Goal: Information Seeking & Learning: Learn about a topic

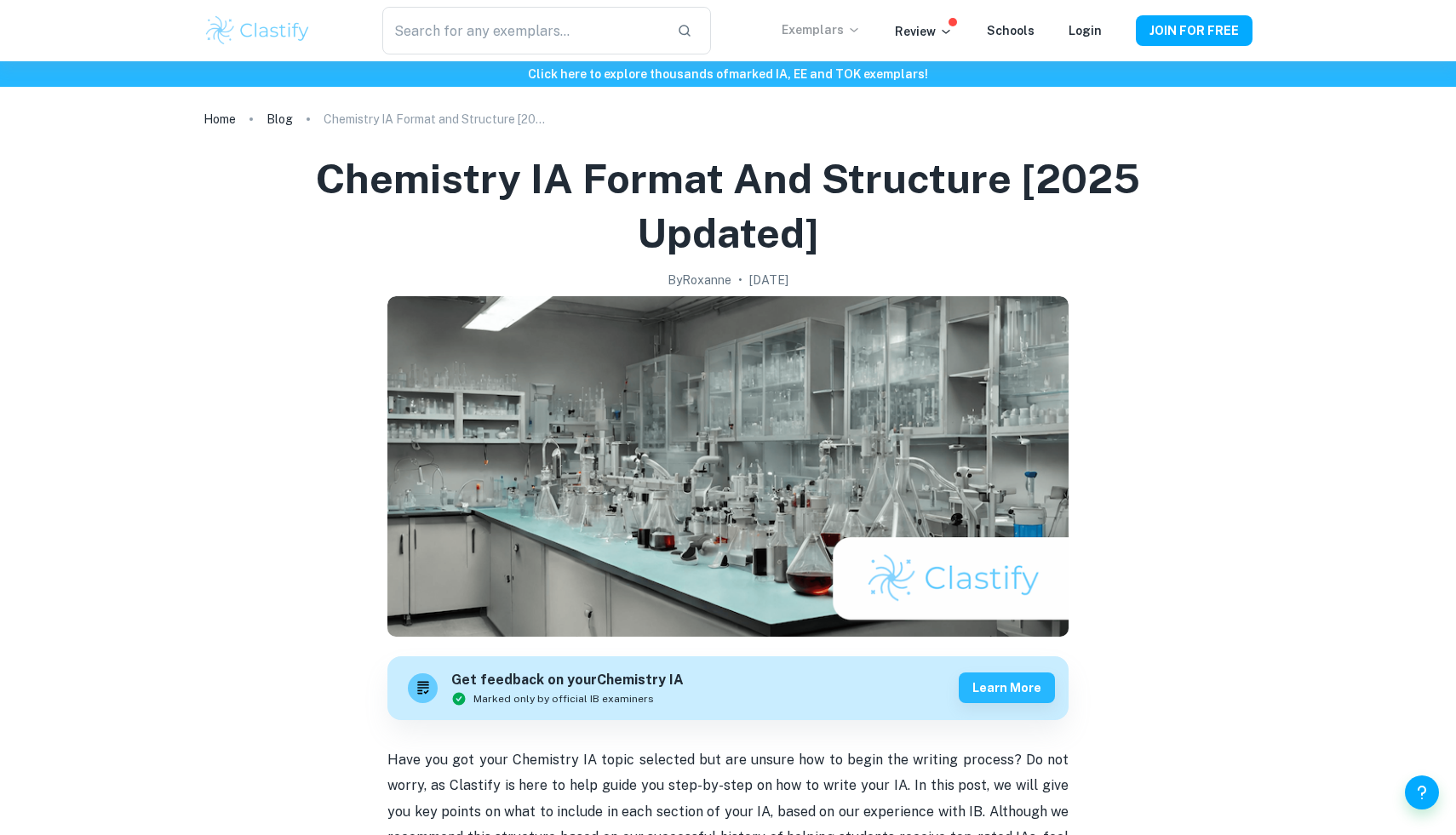
click at [827, 31] on p "Exemplars" at bounding box center [821, 29] width 79 height 18
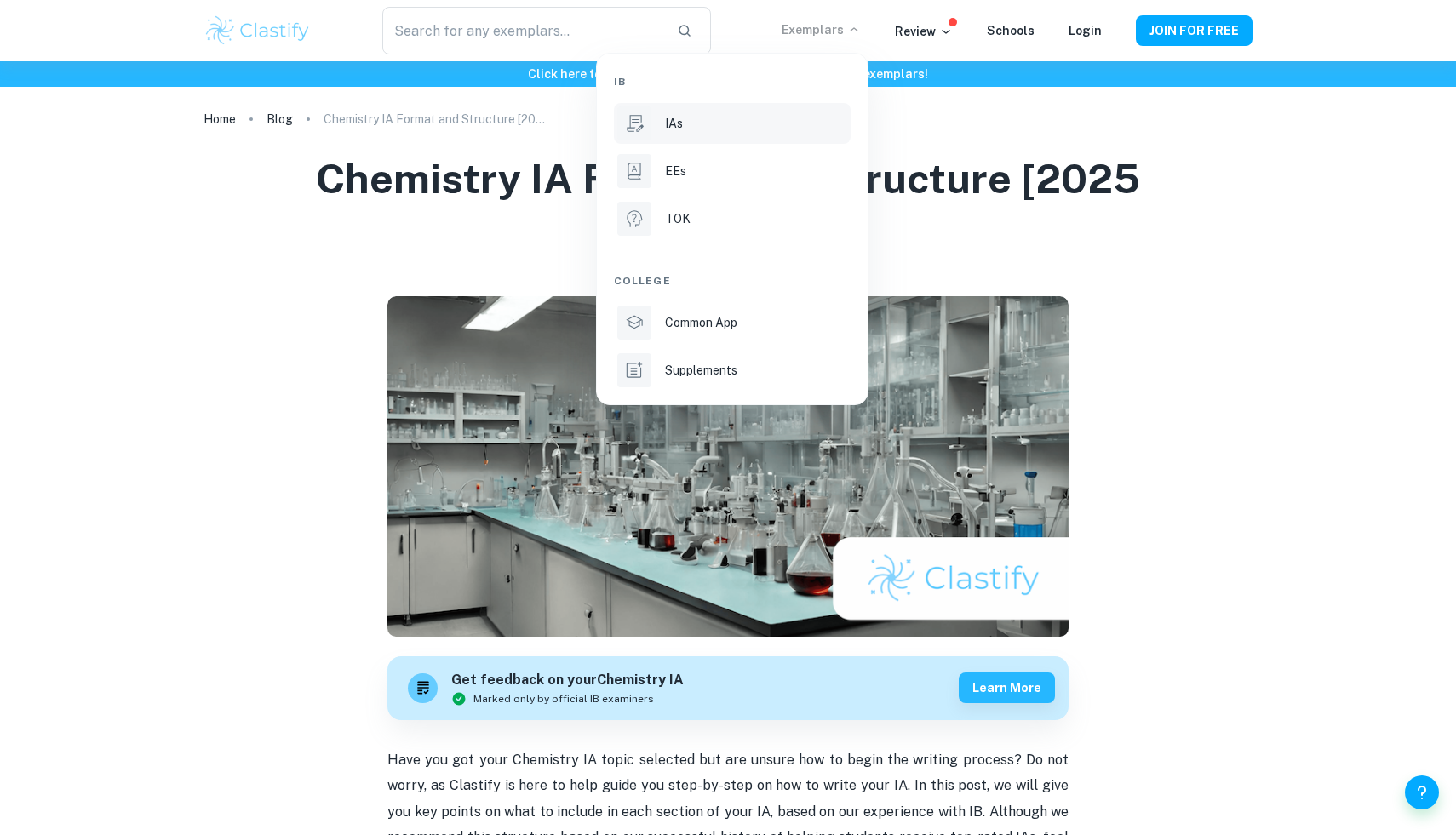
click at [690, 128] on div "IAs" at bounding box center [756, 123] width 182 height 18
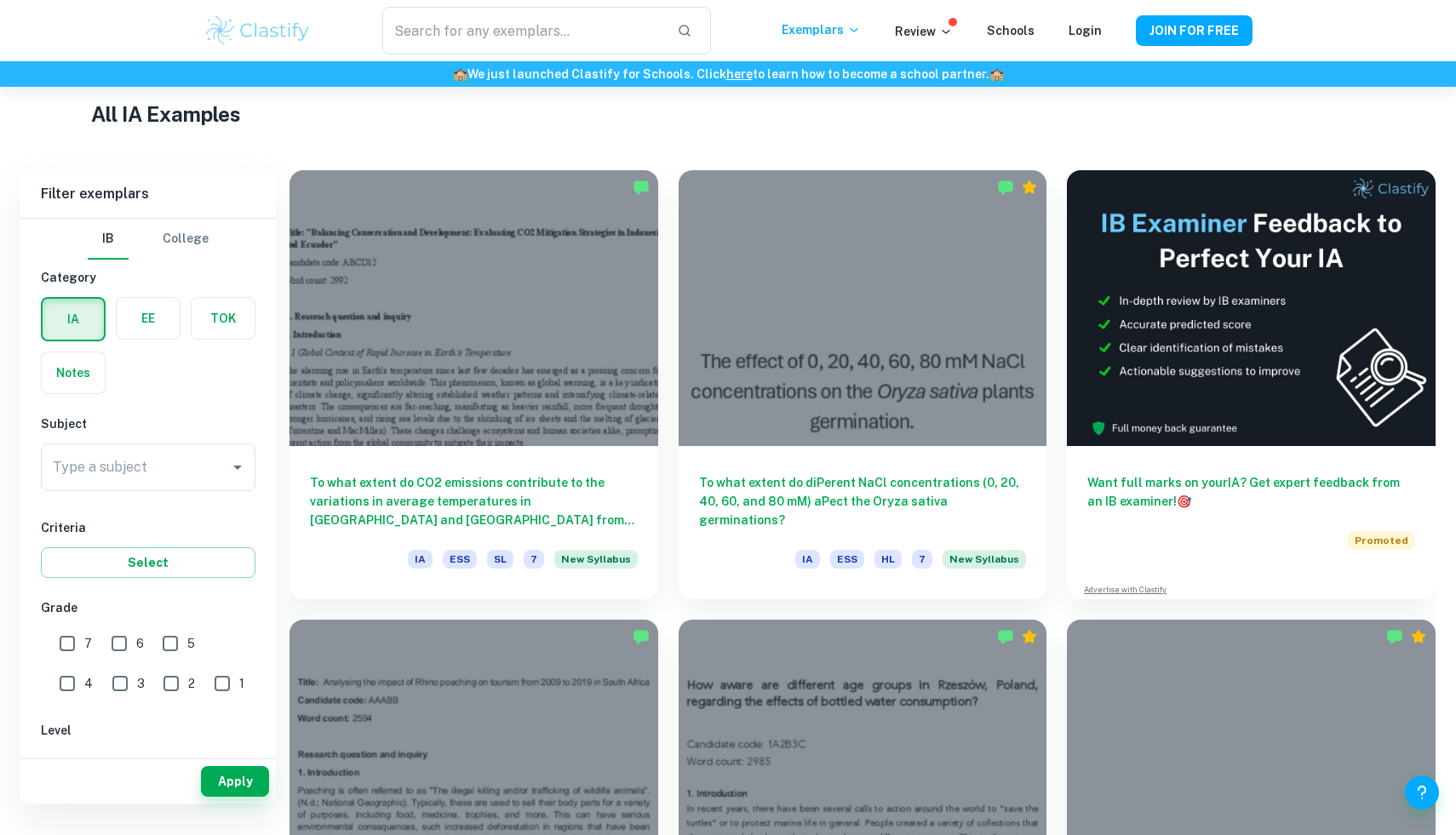
scroll to position [418, 0]
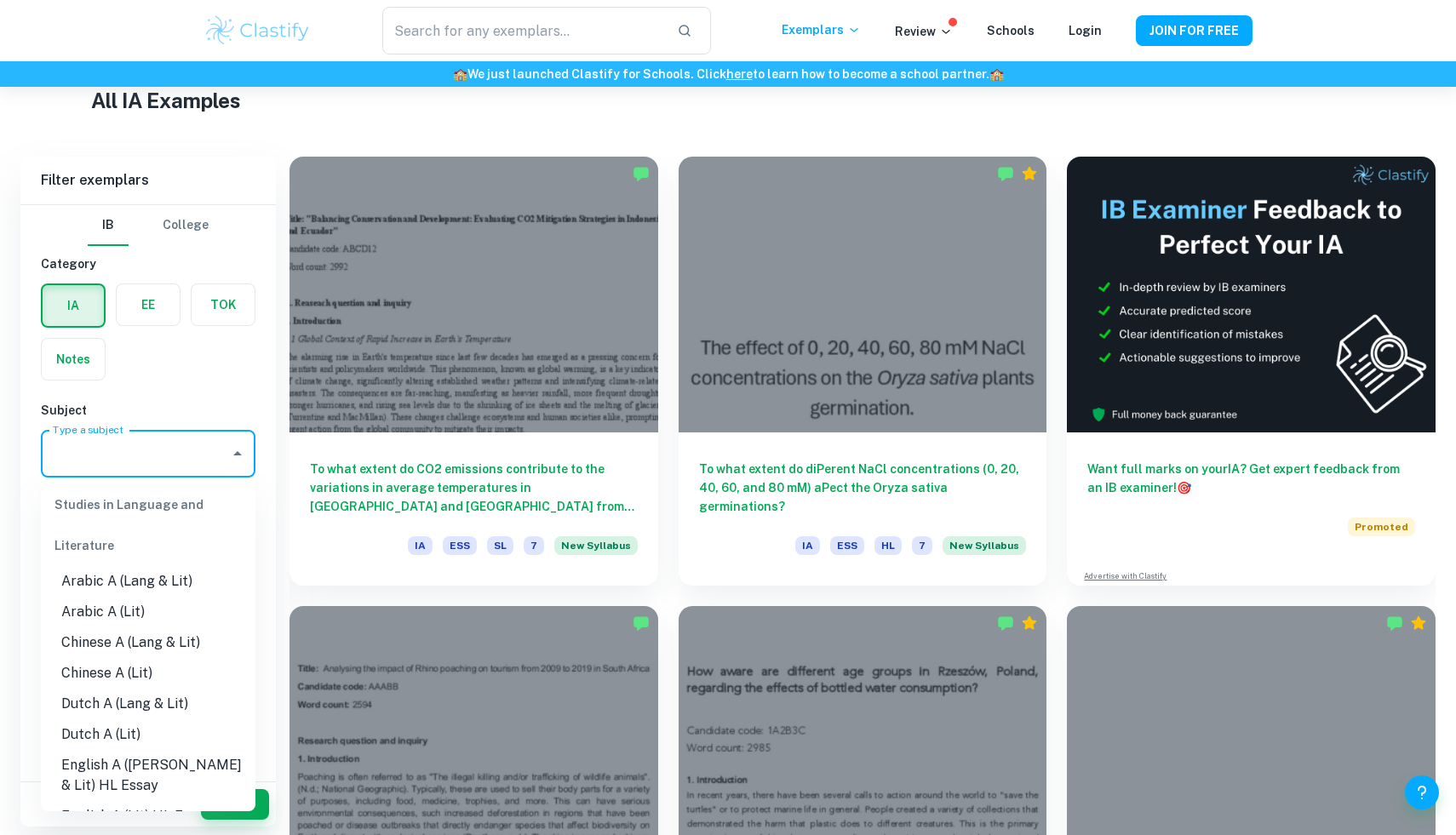
click at [151, 460] on input "Type a subject" at bounding box center [135, 453] width 173 height 32
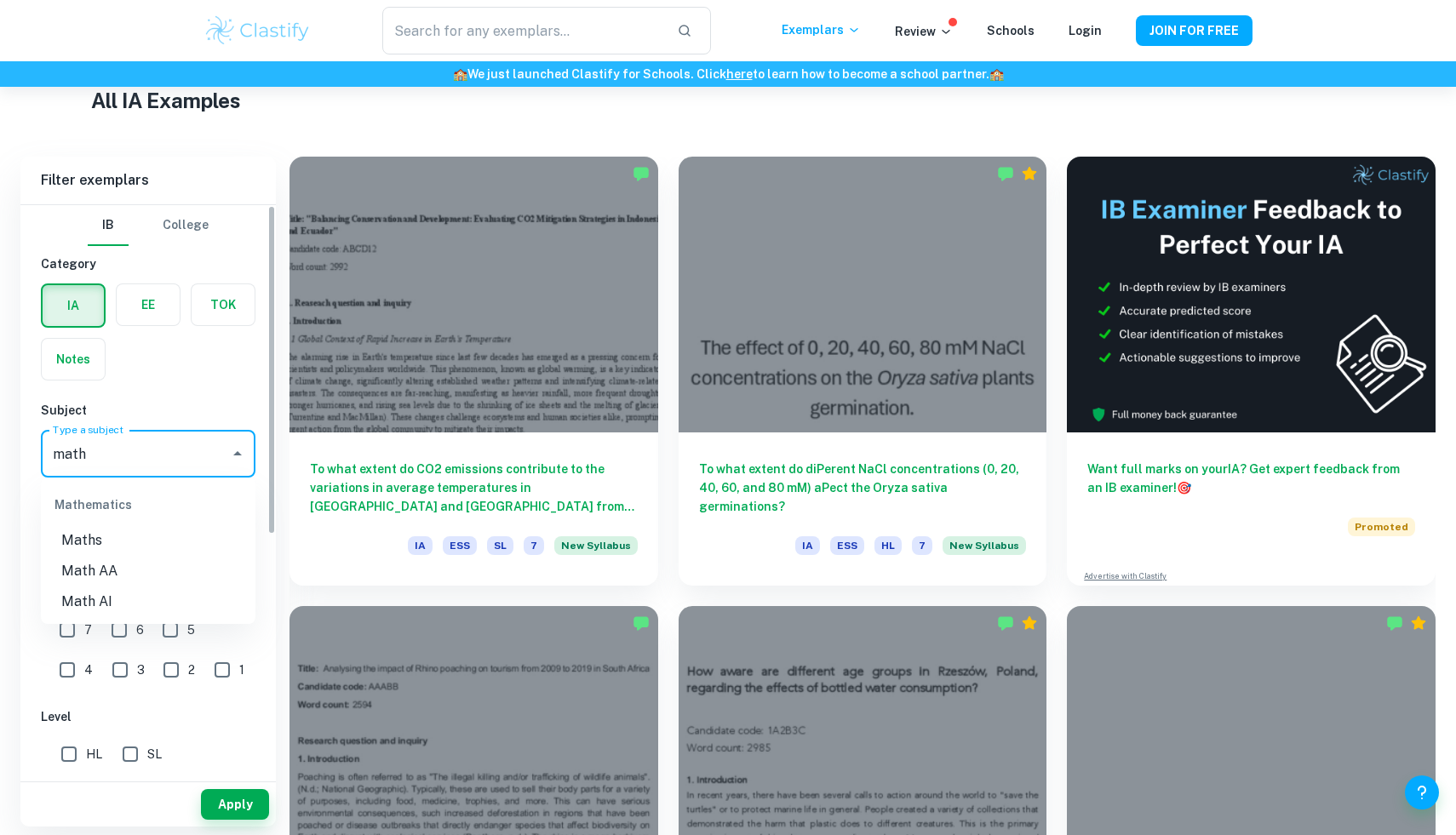
click at [127, 572] on li "Math AA" at bounding box center [147, 572] width 214 height 31
type input "Math AA"
click at [58, 622] on input "7" at bounding box center [67, 630] width 34 height 34
checkbox input "true"
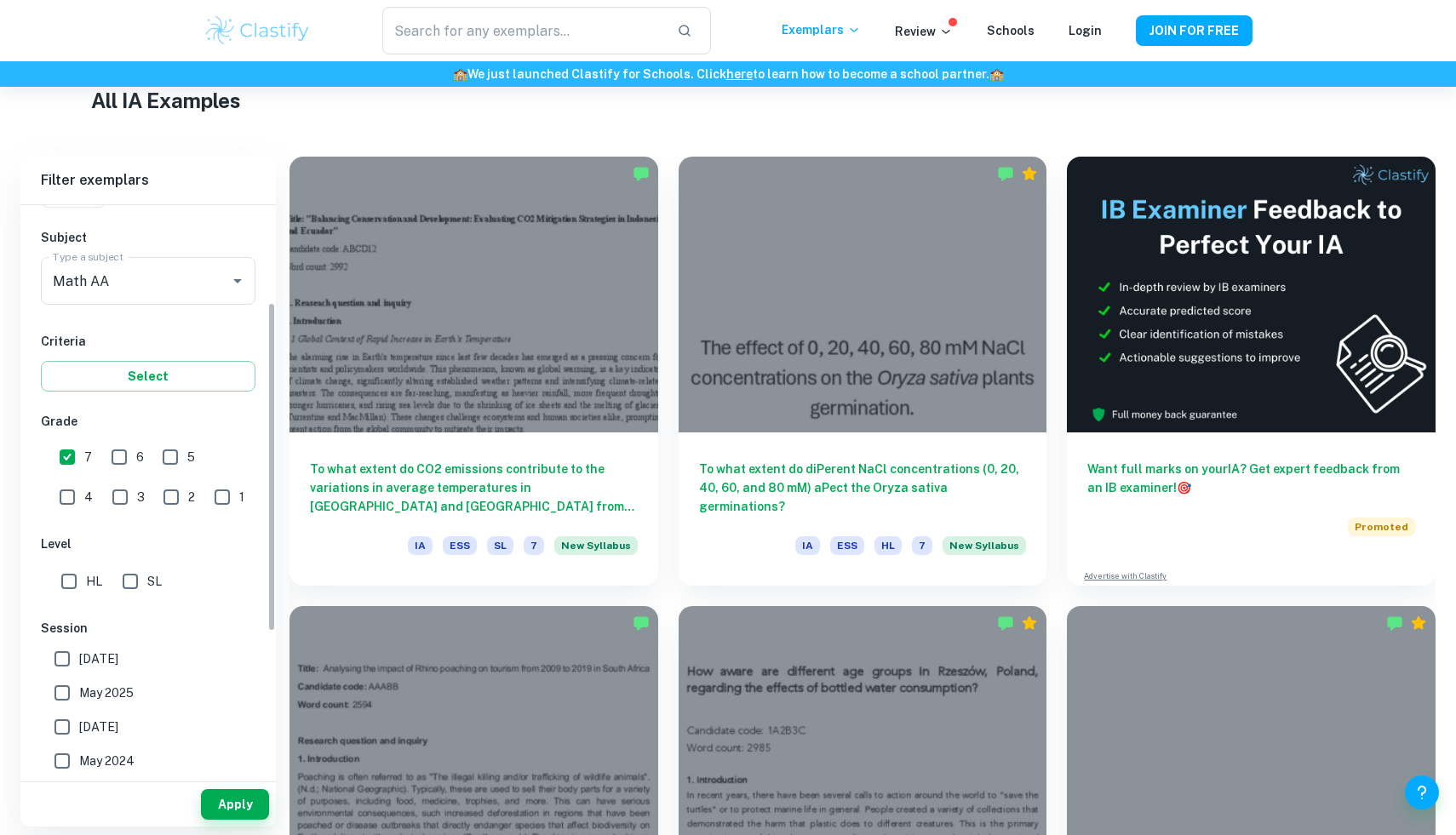
scroll to position [184, 0]
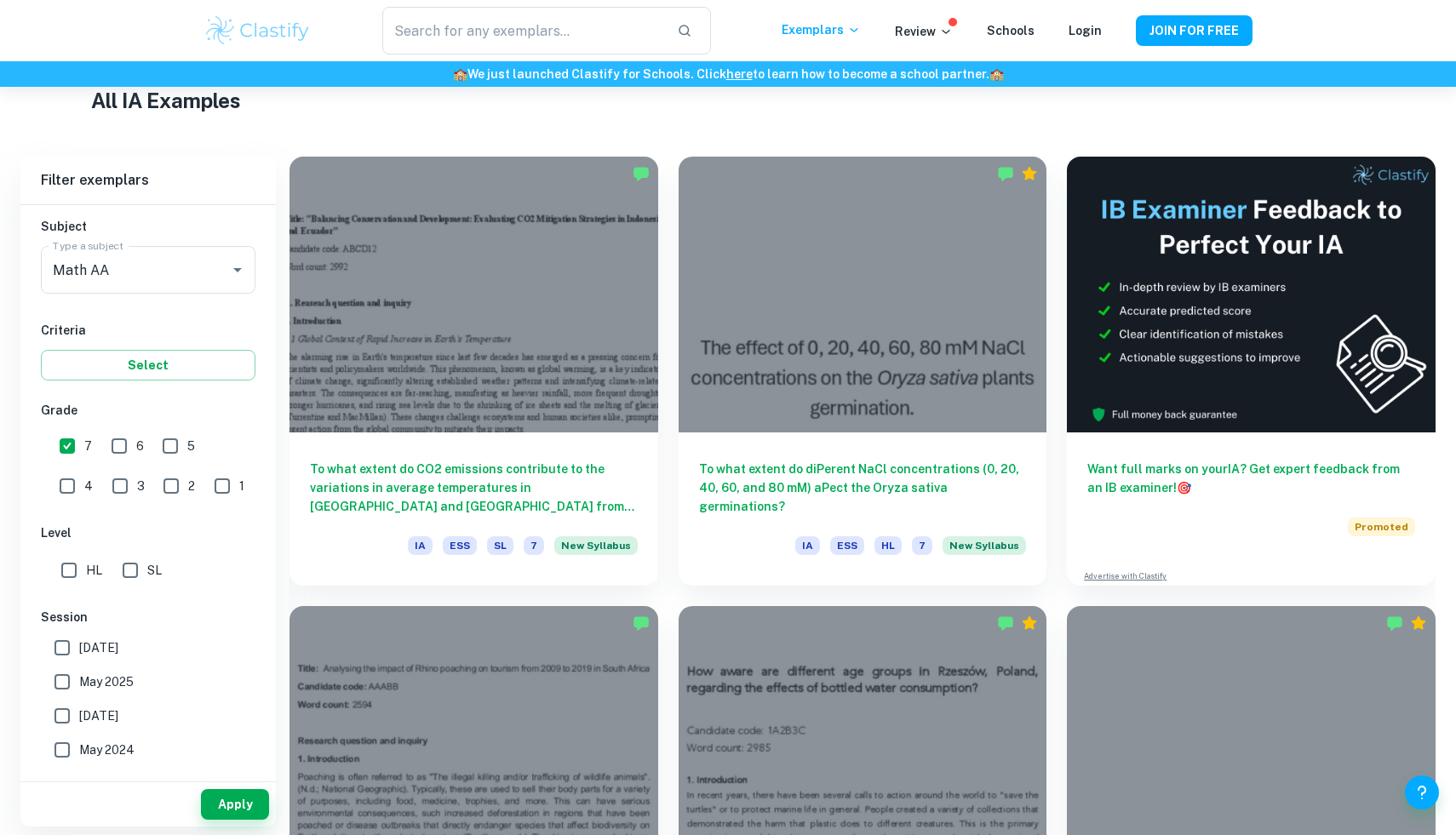
click at [77, 579] on input "HL" at bounding box center [69, 570] width 34 height 34
checkbox input "true"
click at [224, 803] on button "Apply" at bounding box center [234, 805] width 68 height 31
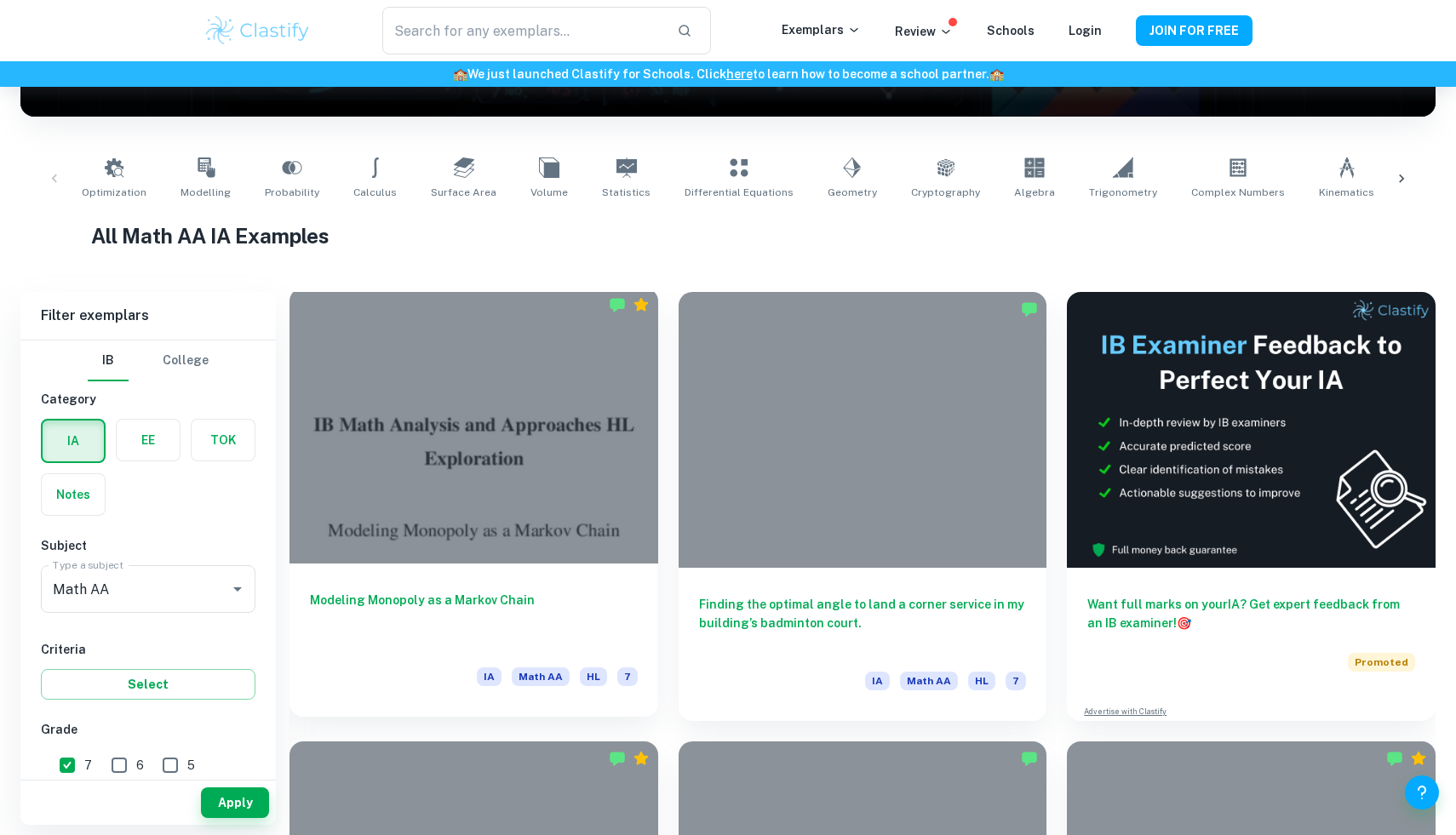
scroll to position [289, 0]
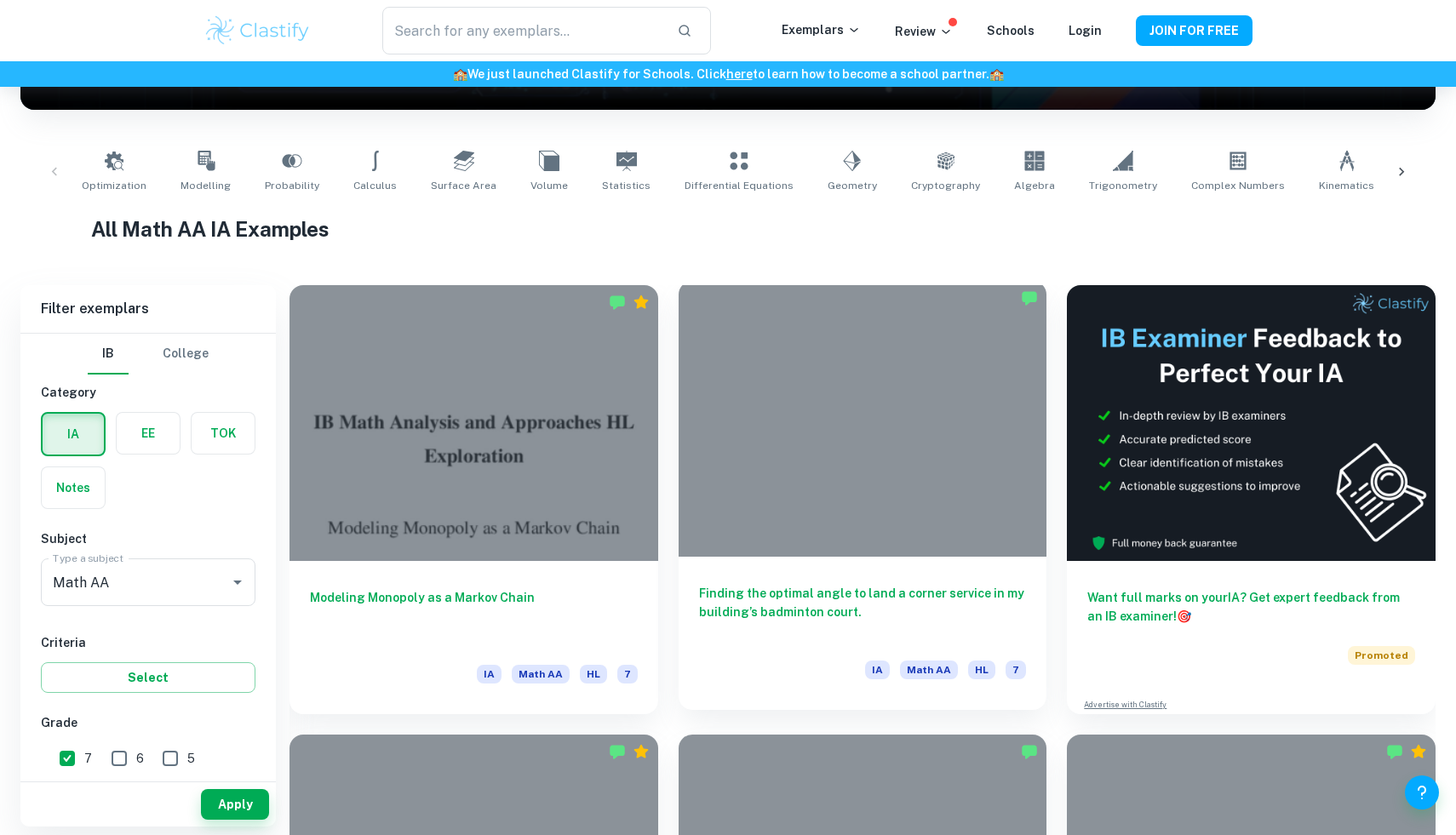
click at [901, 401] on div at bounding box center [862, 418] width 369 height 276
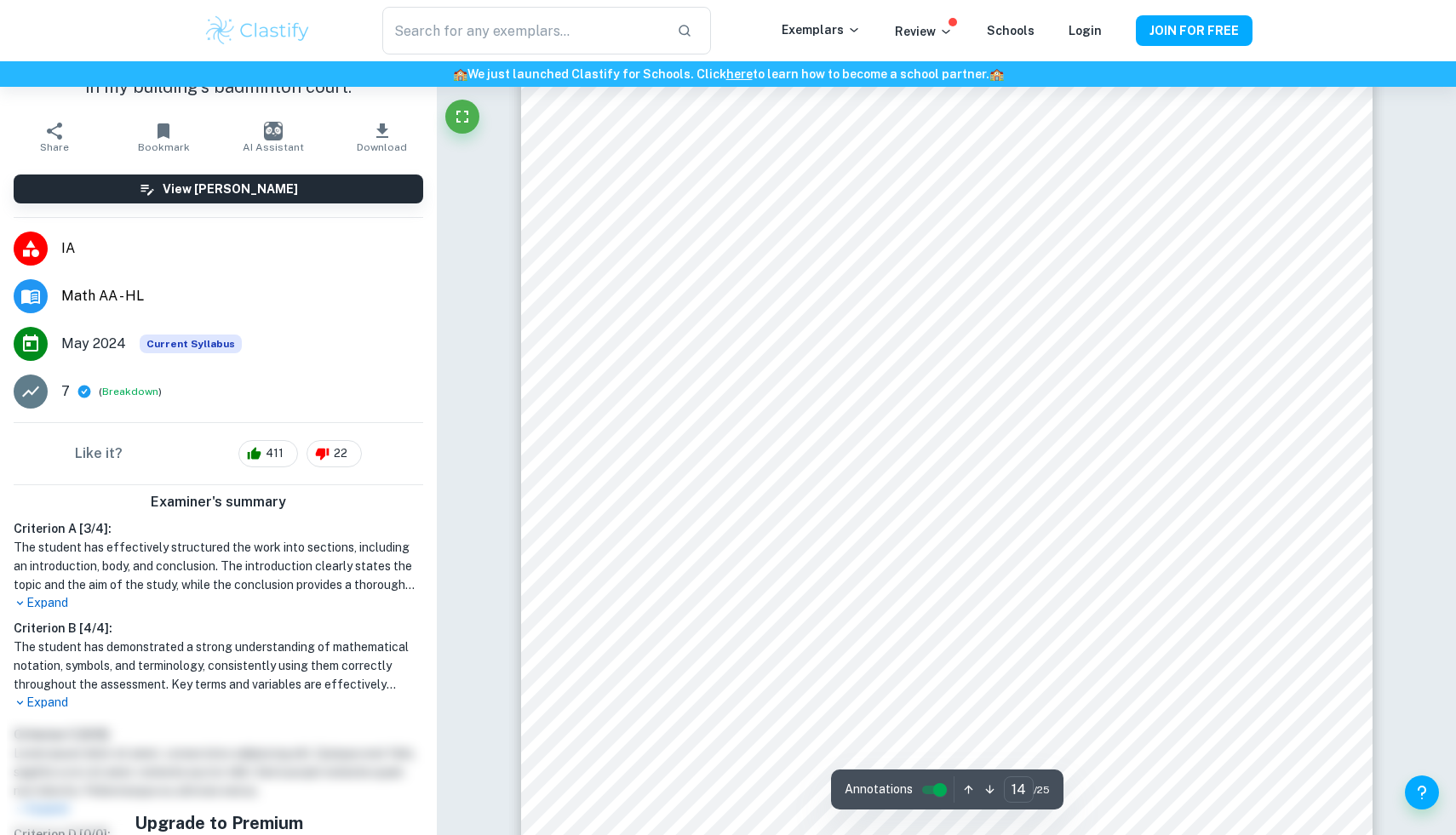
scroll to position [16619, 0]
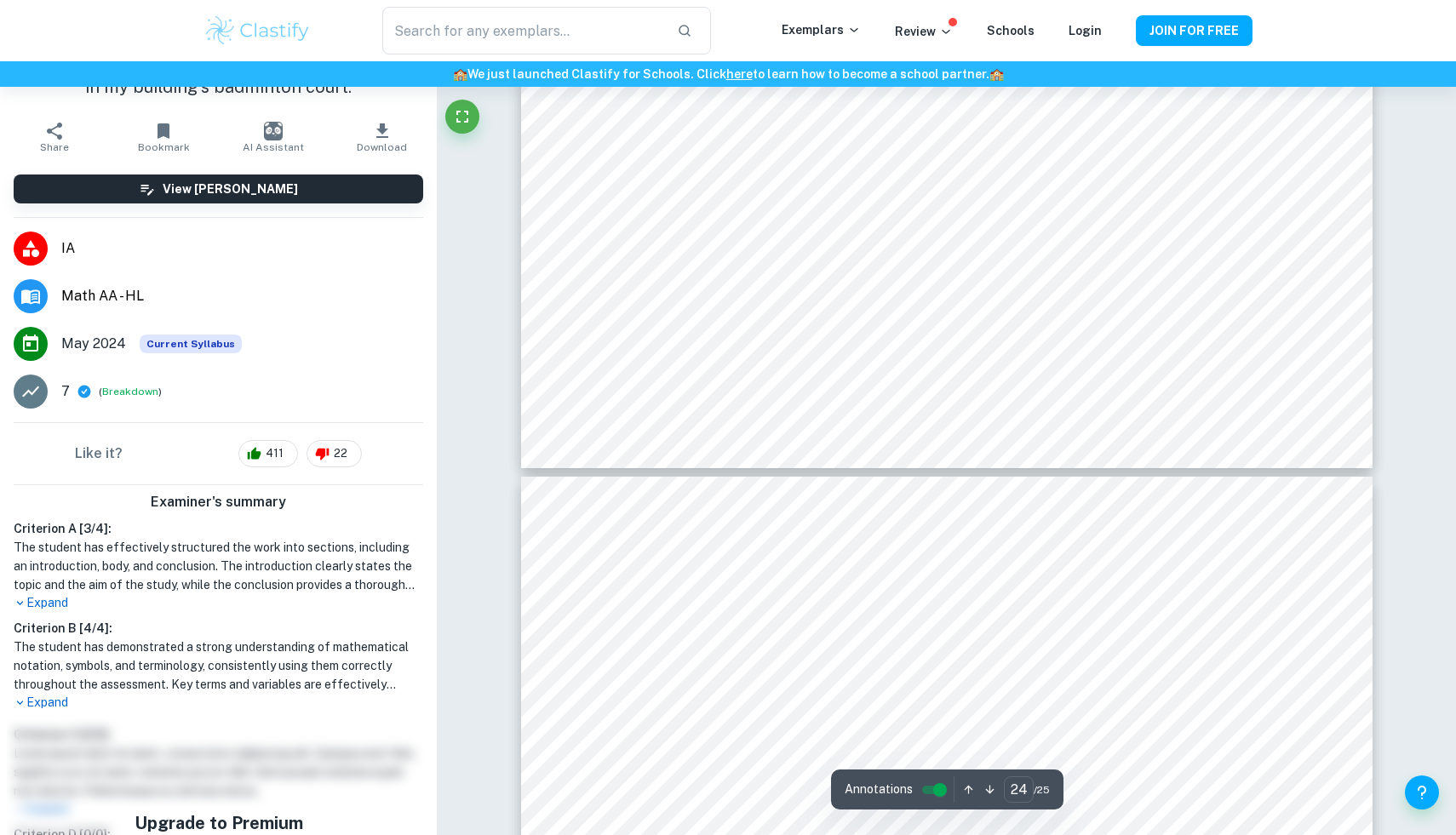
type input "25"
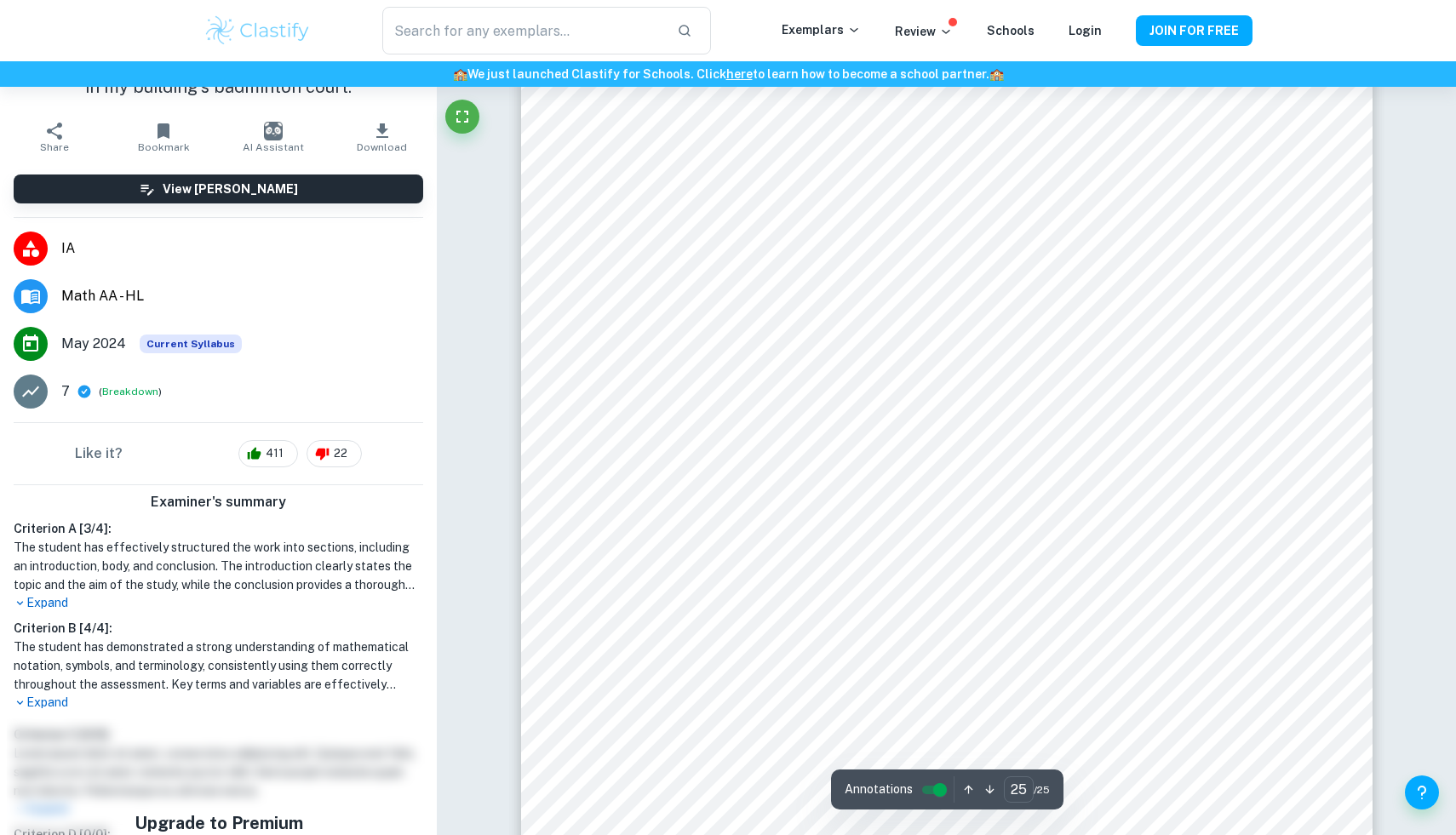
scroll to position [30287, 0]
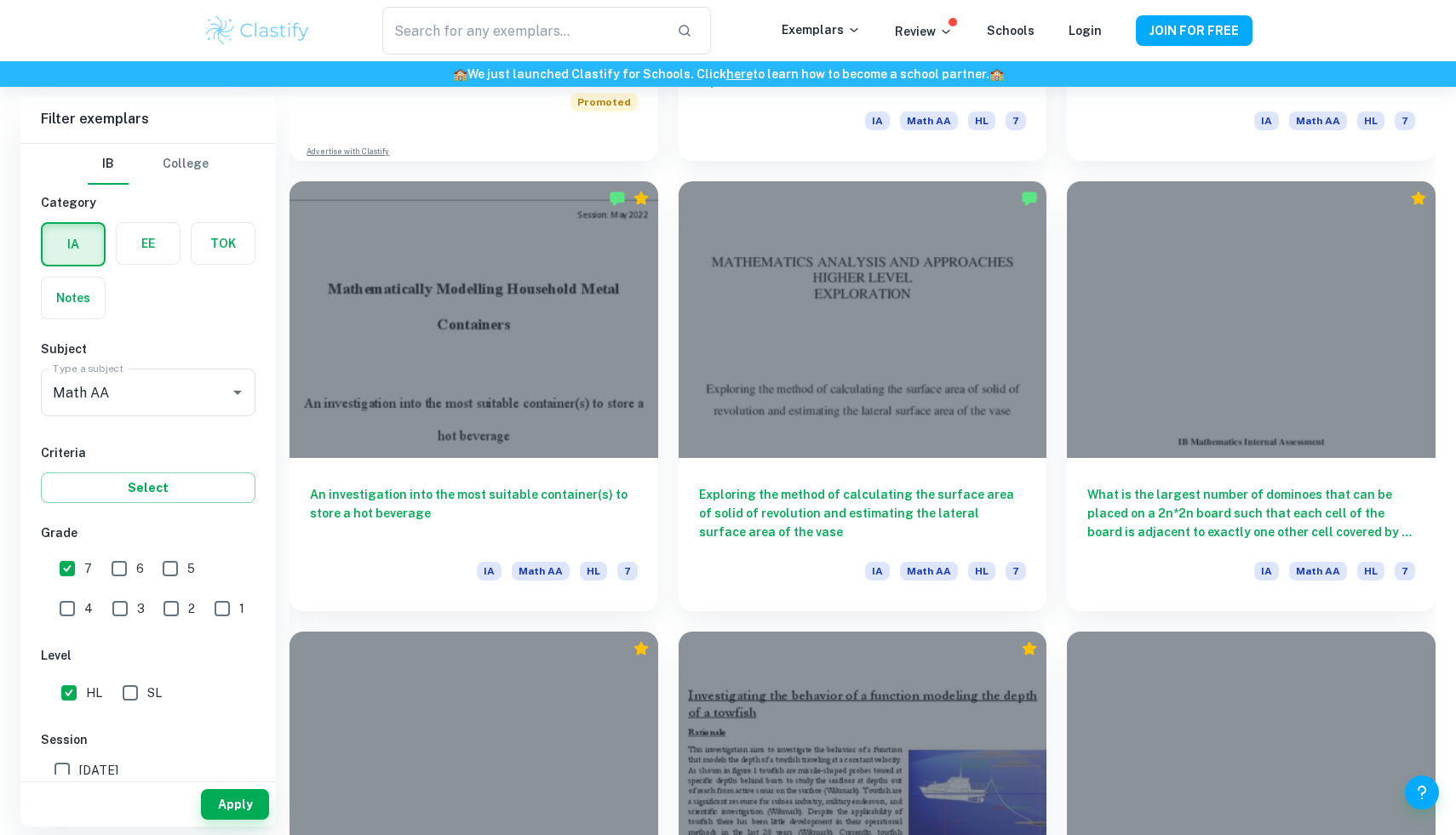
scroll to position [1743, 0]
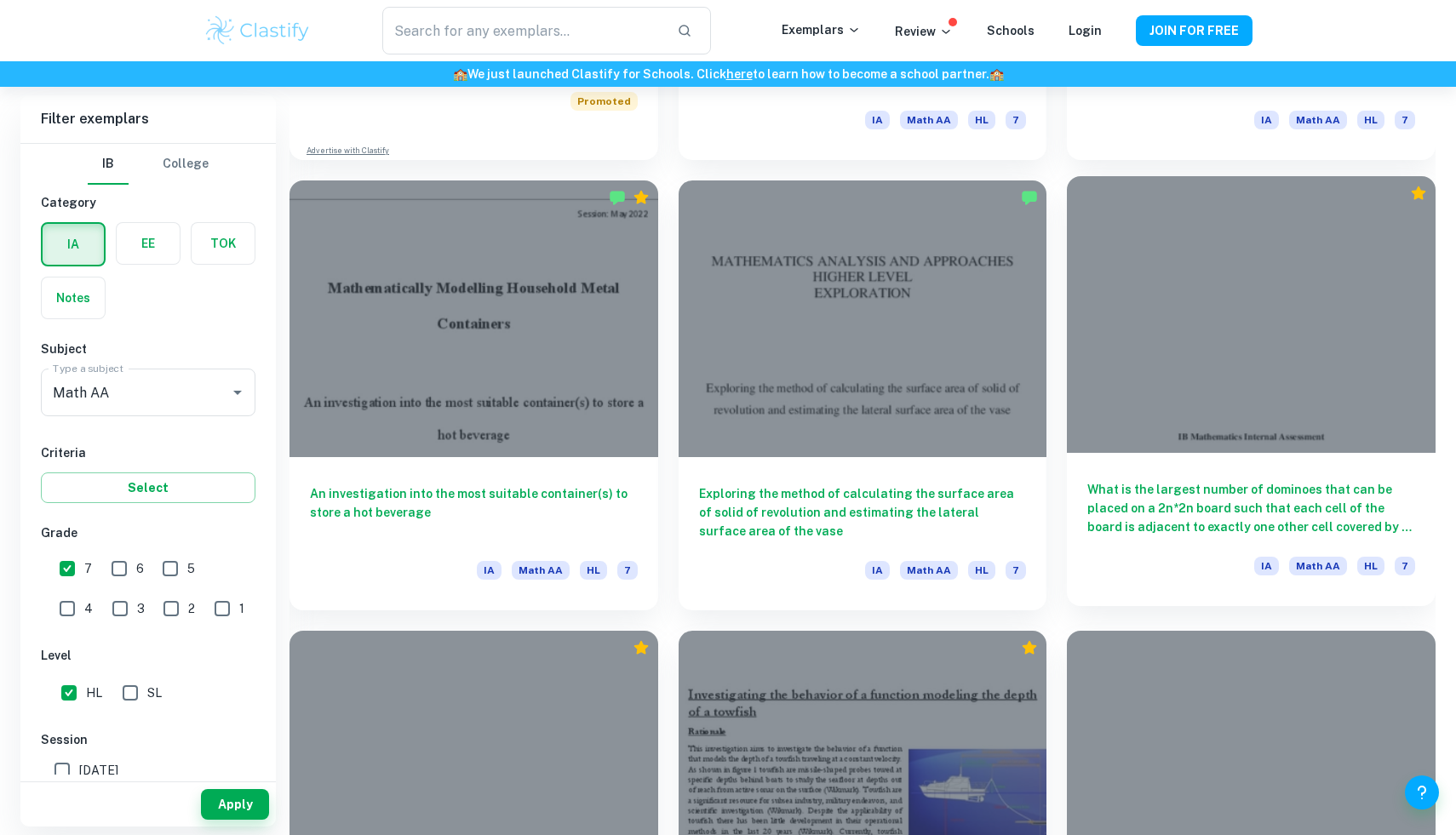
click at [1216, 414] on div at bounding box center [1251, 314] width 369 height 276
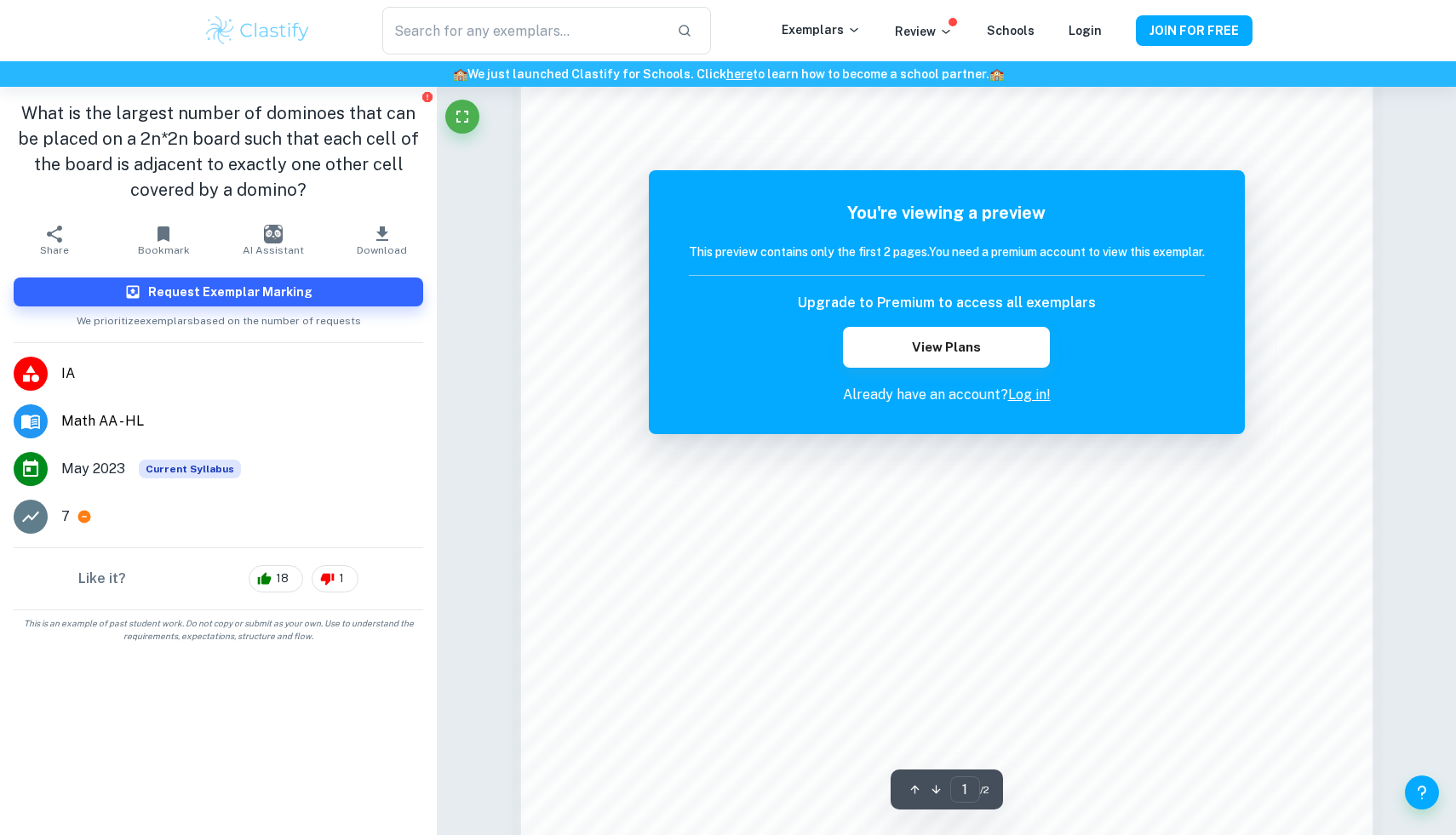
scroll to position [1502, 0]
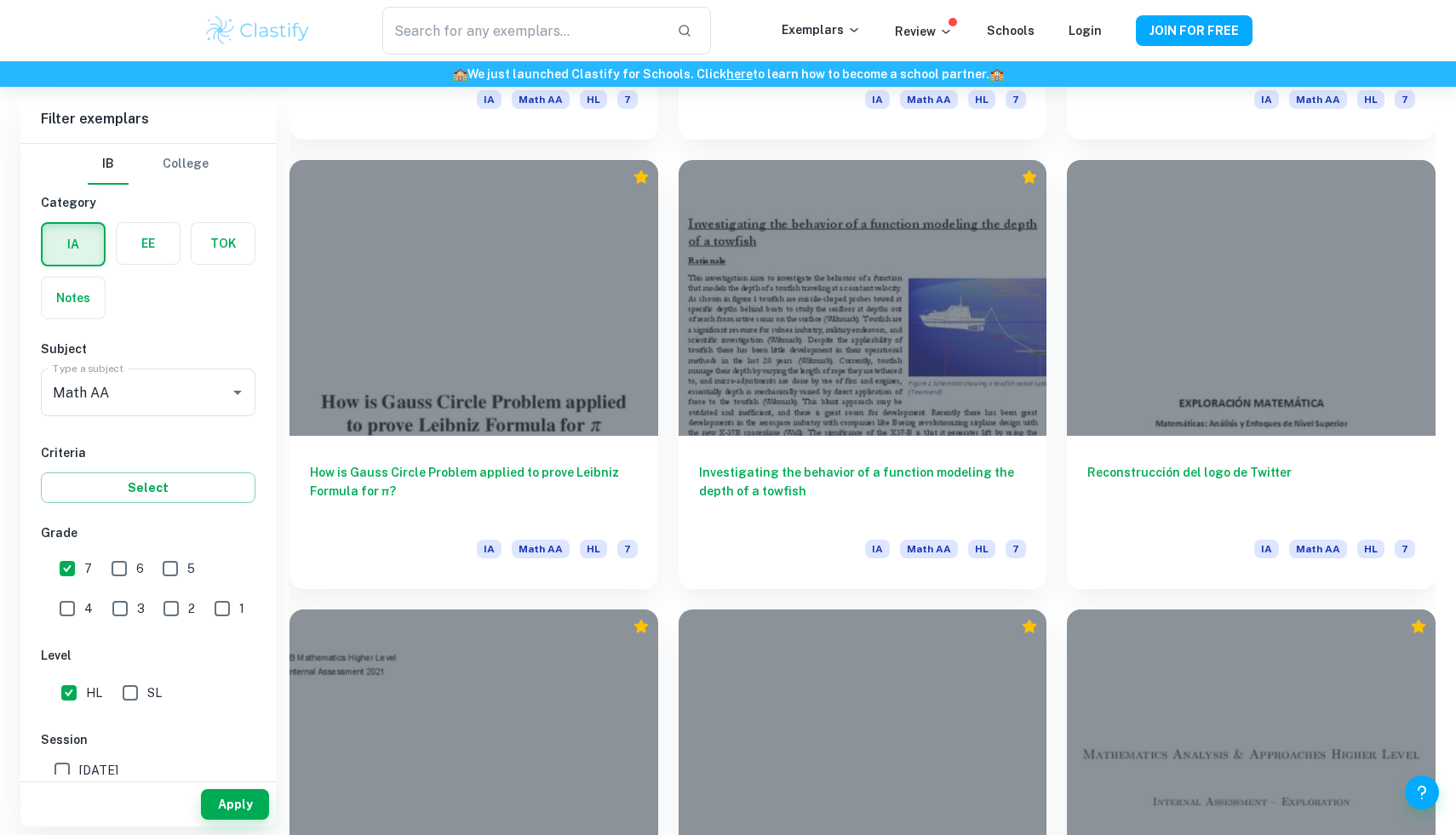
scroll to position [2214, 0]
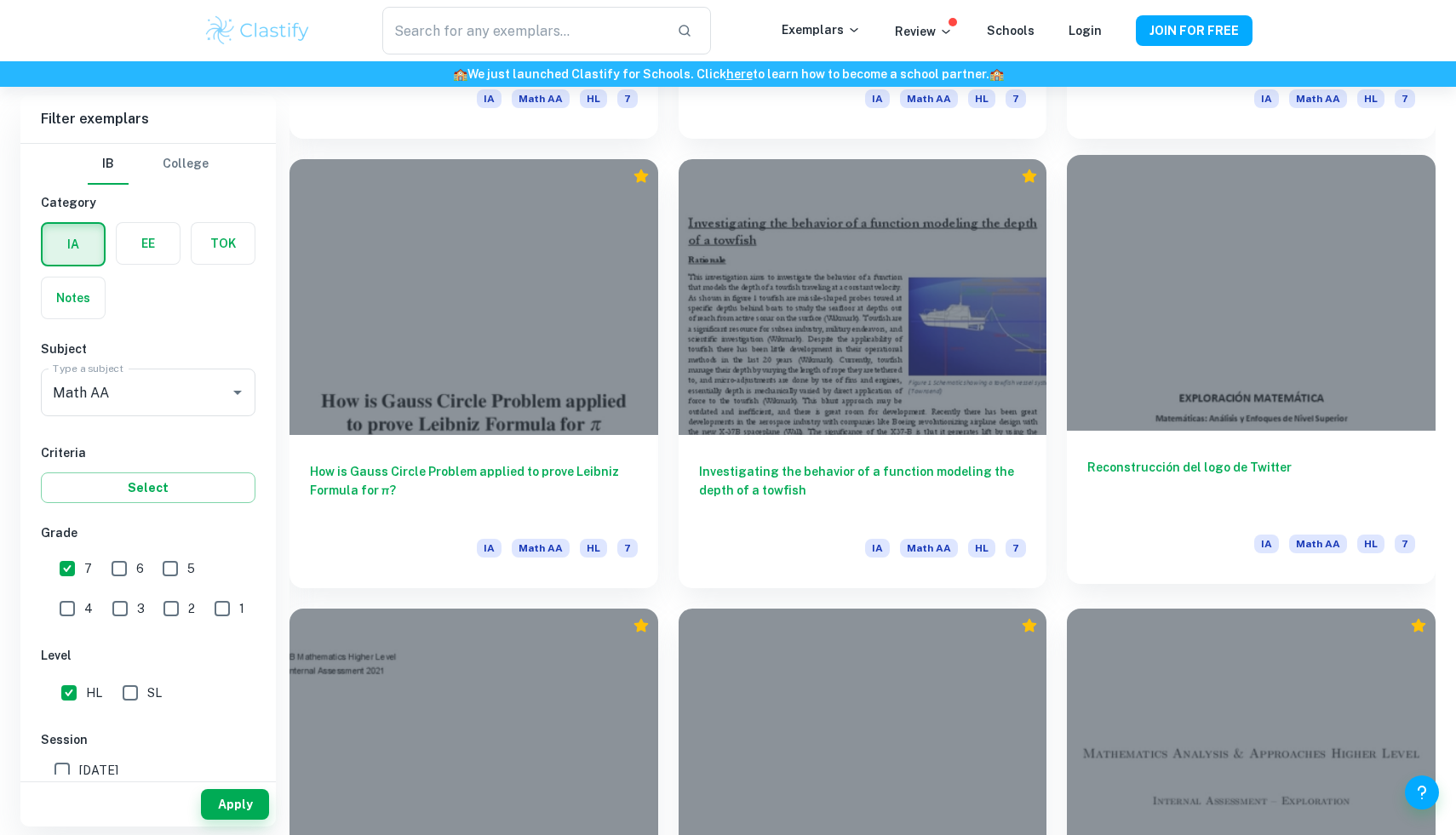
click at [1317, 349] on div at bounding box center [1251, 293] width 369 height 276
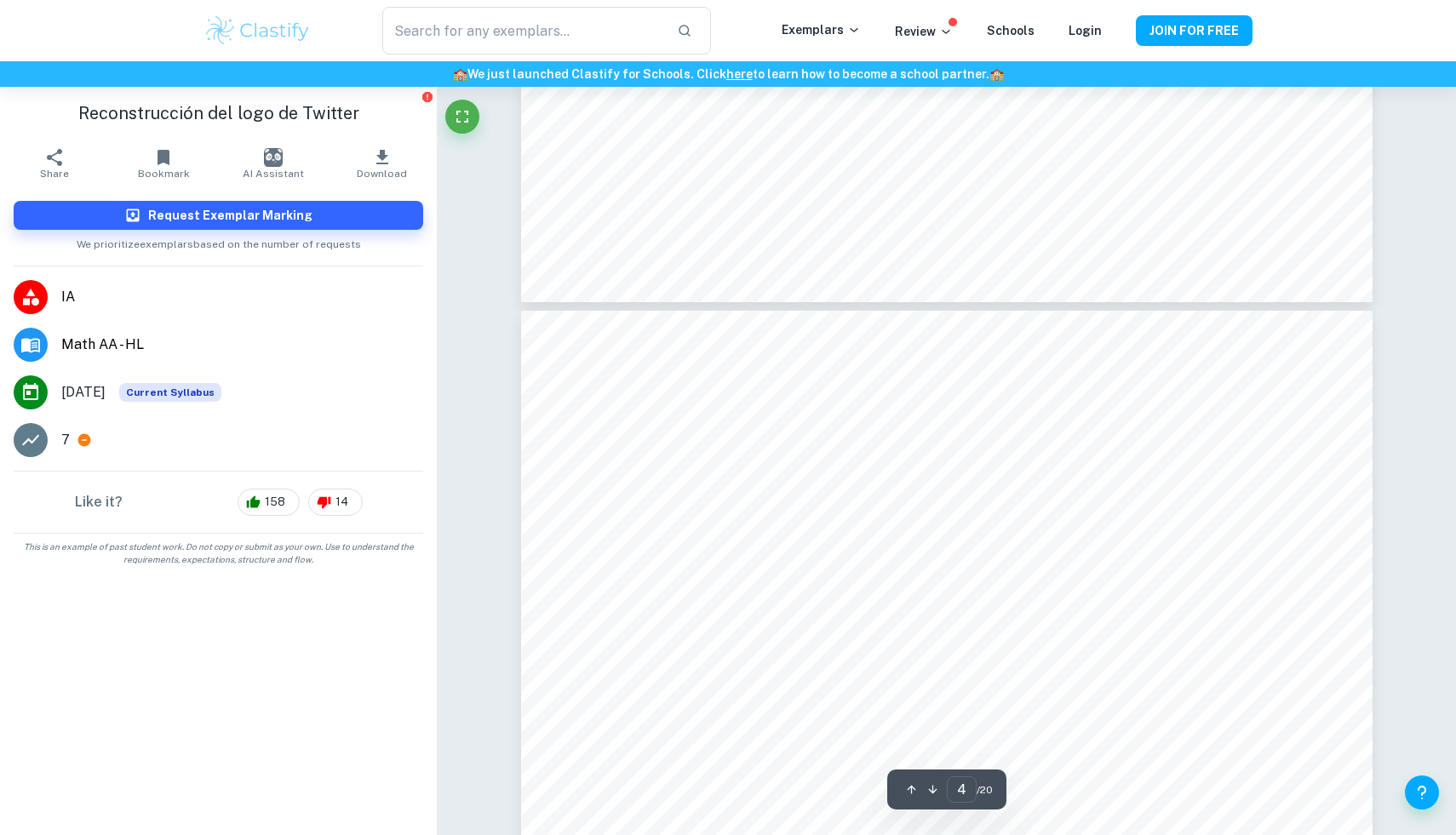
scroll to position [4107, 0]
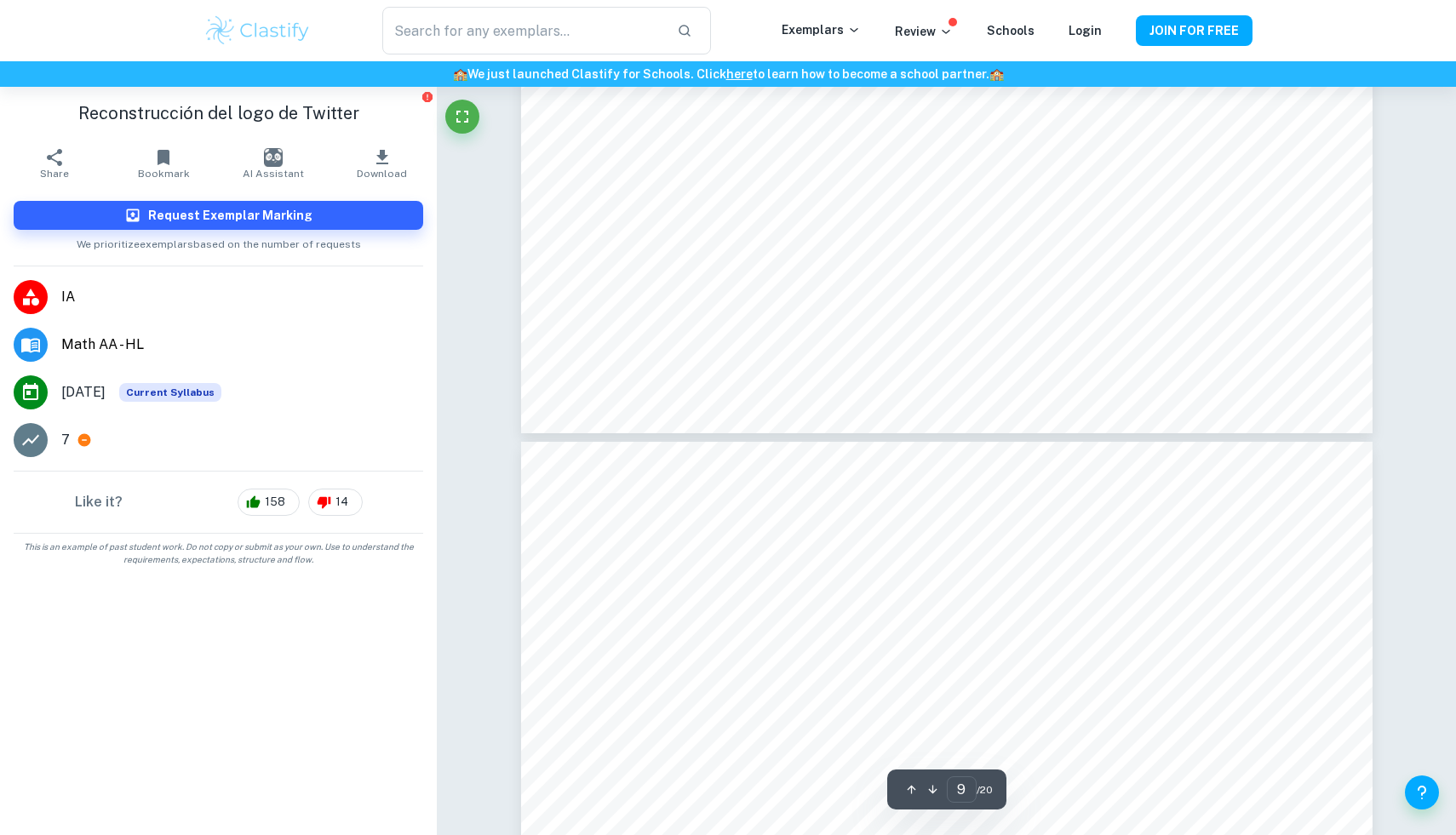
type input "10"
